Goal: Task Accomplishment & Management: Use online tool/utility

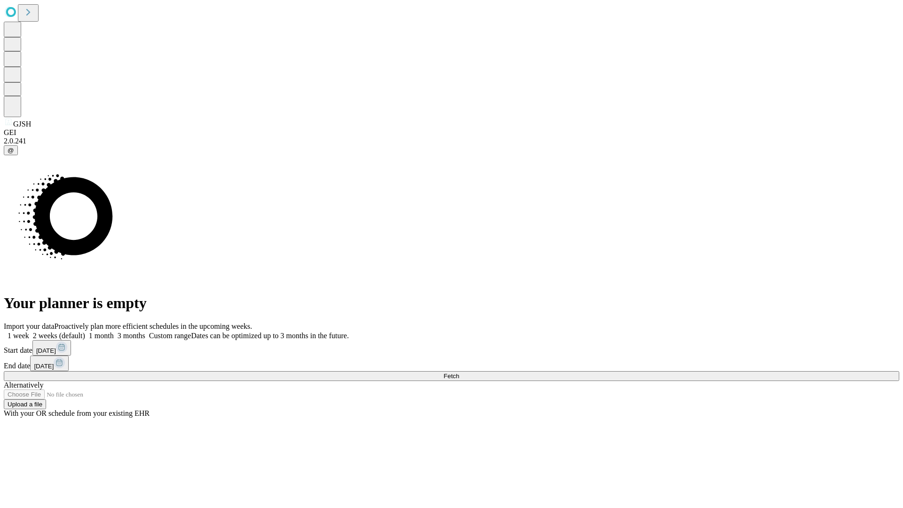
click at [459, 372] on span "Fetch" at bounding box center [451, 375] width 16 height 7
